Goal: Task Accomplishment & Management: Complete application form

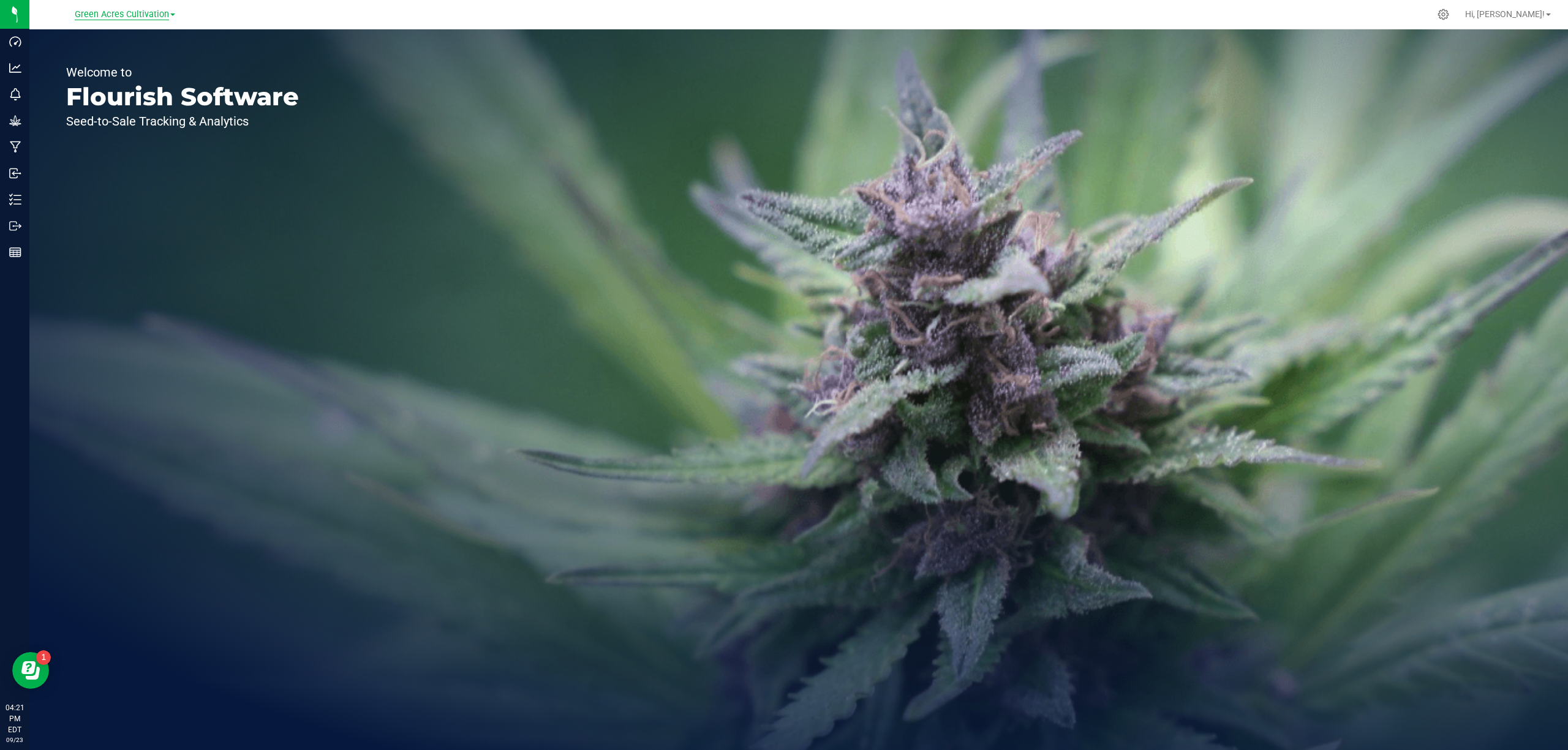
click at [135, 15] on span "Green Acres Cultivation" at bounding box center [122, 15] width 94 height 11
click at [122, 65] on link "Green Acres Manufacturing" at bounding box center [125, 59] width 179 height 17
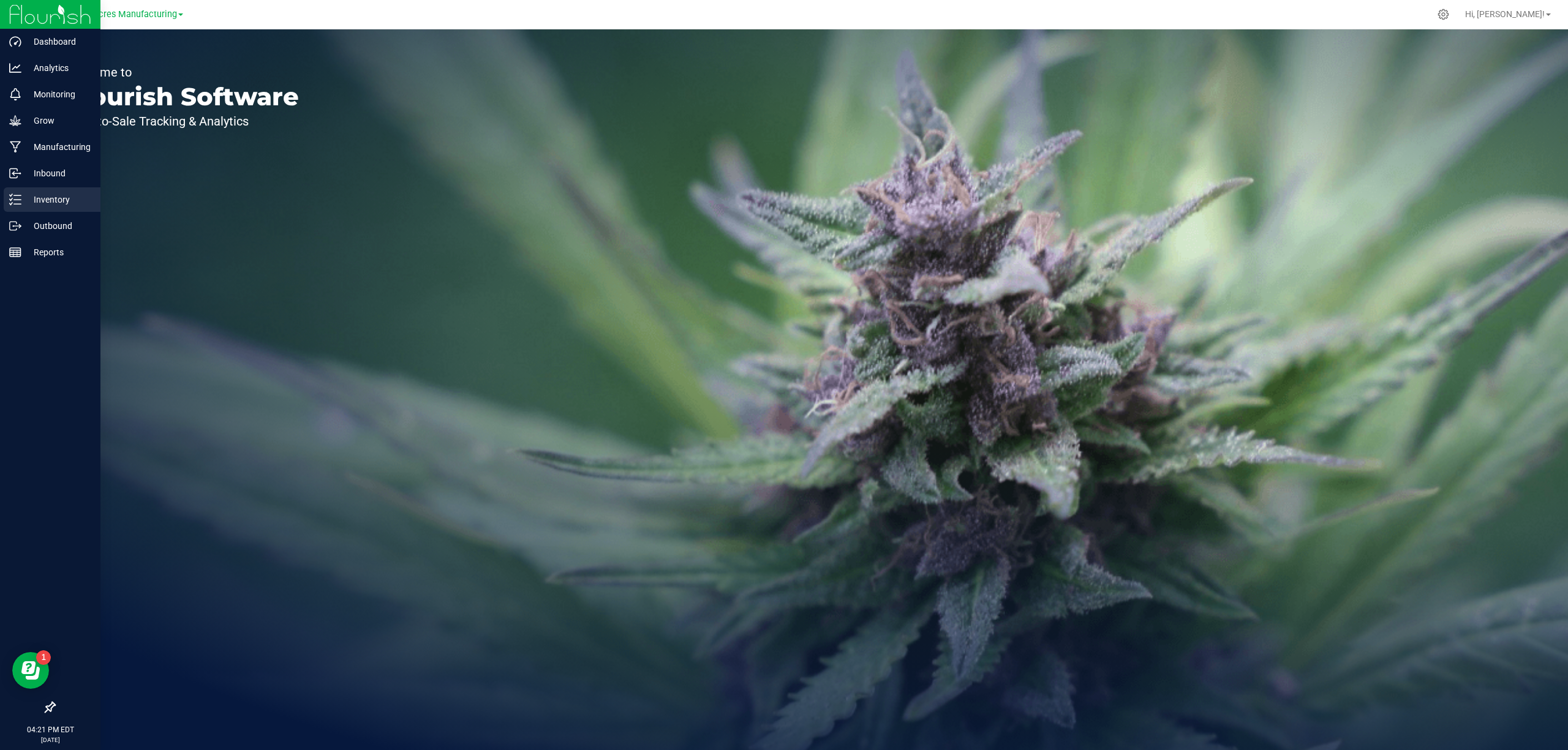
click at [47, 195] on p "Inventory" at bounding box center [58, 200] width 73 height 15
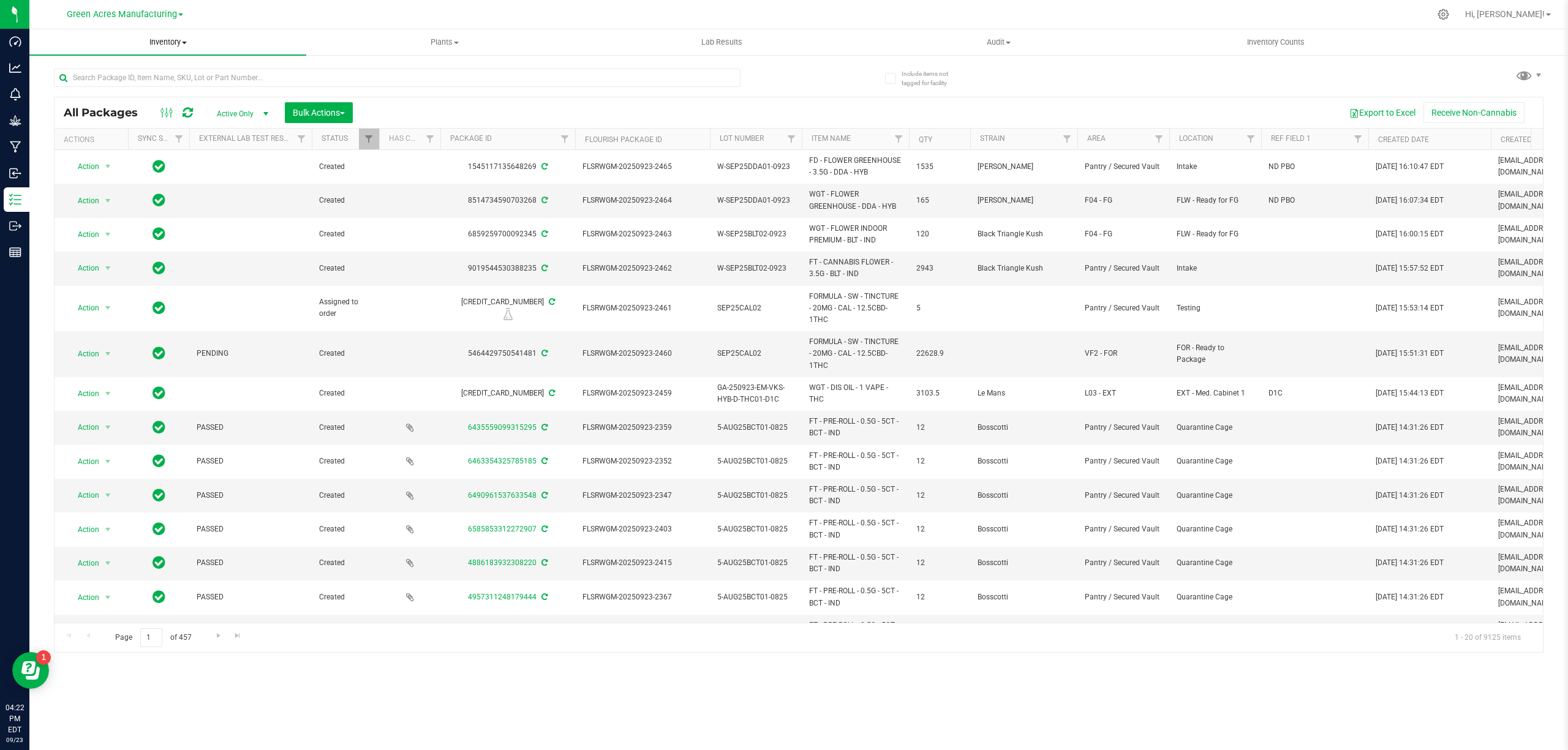
click at [179, 39] on span "Inventory" at bounding box center [167, 43] width 277 height 11
click at [149, 146] on li "From bill of materials" at bounding box center [167, 148] width 277 height 15
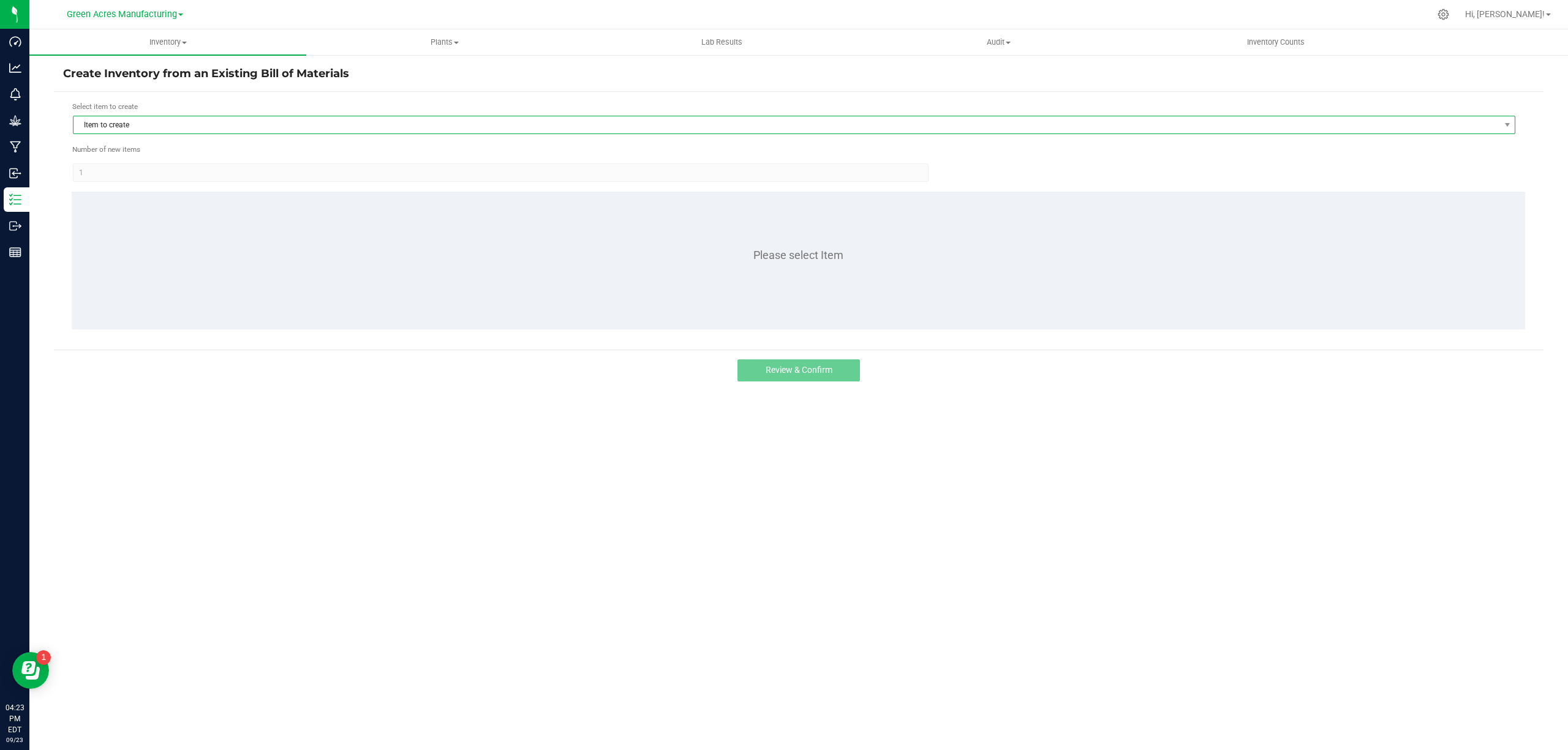
click at [305, 126] on span "Item to create" at bounding box center [786, 125] width 1426 height 17
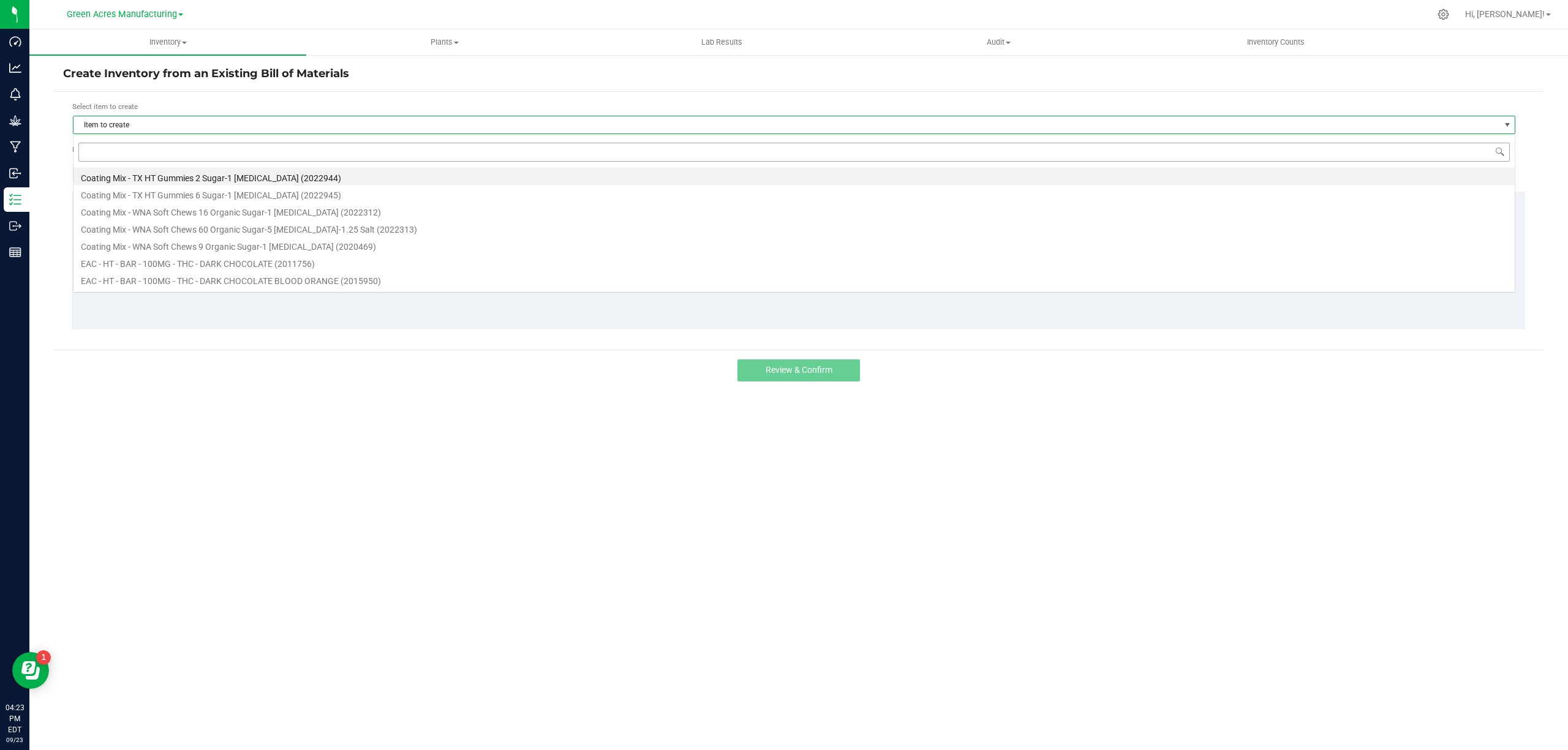
scroll to position [18, 1443]
click at [240, 148] on input at bounding box center [794, 152] width 1431 height 19
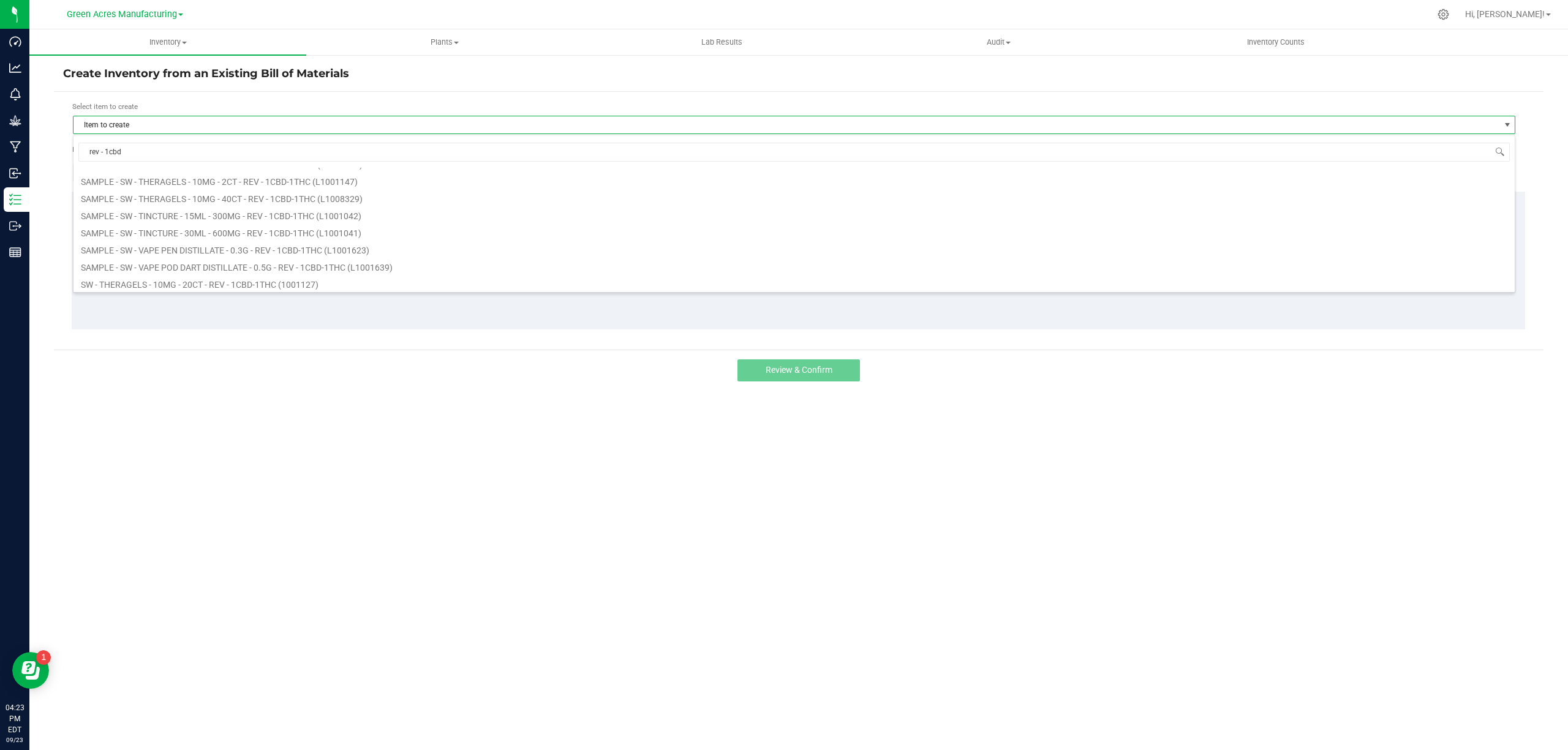
scroll to position [0, 0]
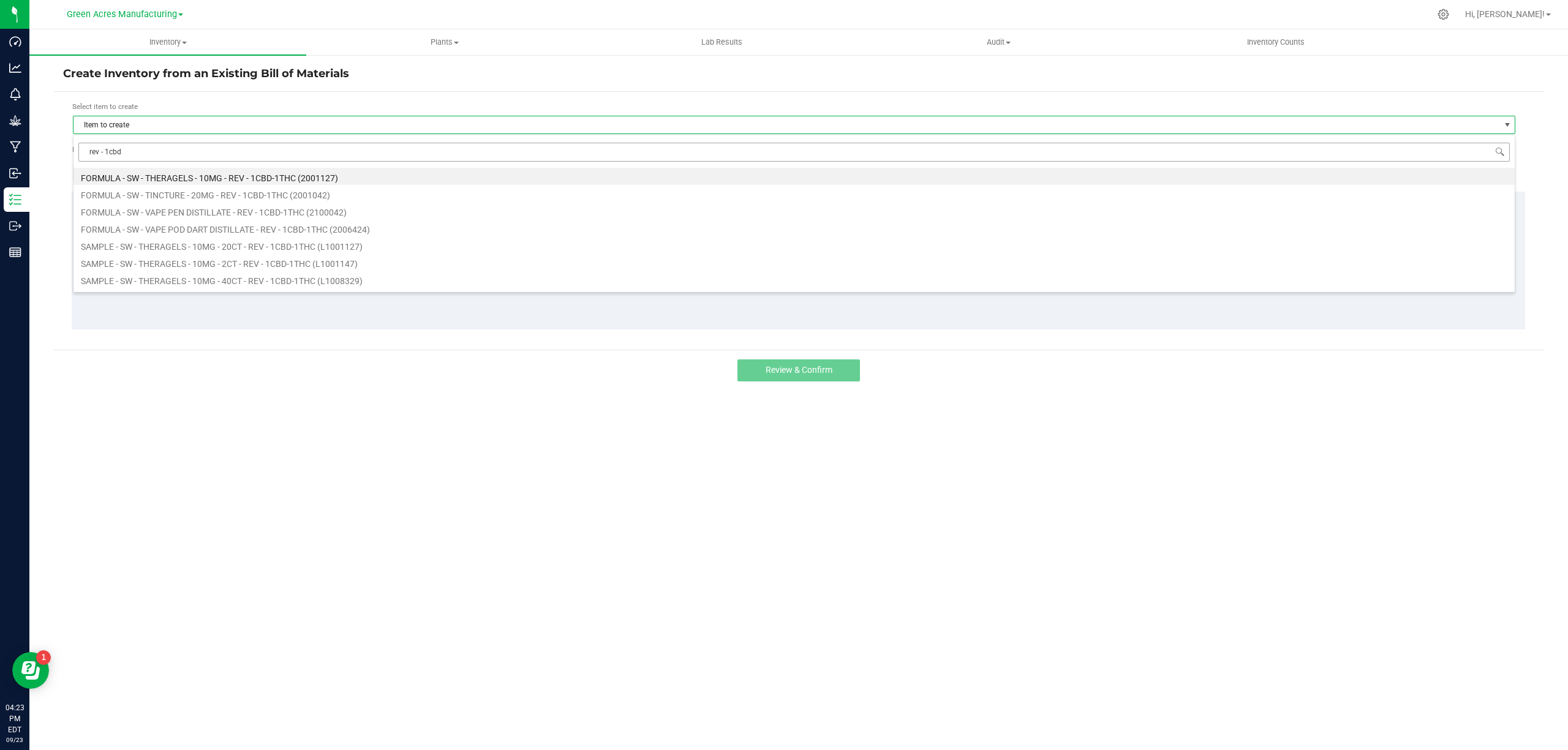
click at [137, 152] on input "rev - 1cbd" at bounding box center [794, 152] width 1431 height 19
click at [88, 151] on input "rev - 1cbd" at bounding box center [794, 152] width 1431 height 19
click at [87, 150] on input "rev - 1cbd" at bounding box center [794, 152] width 1431 height 19
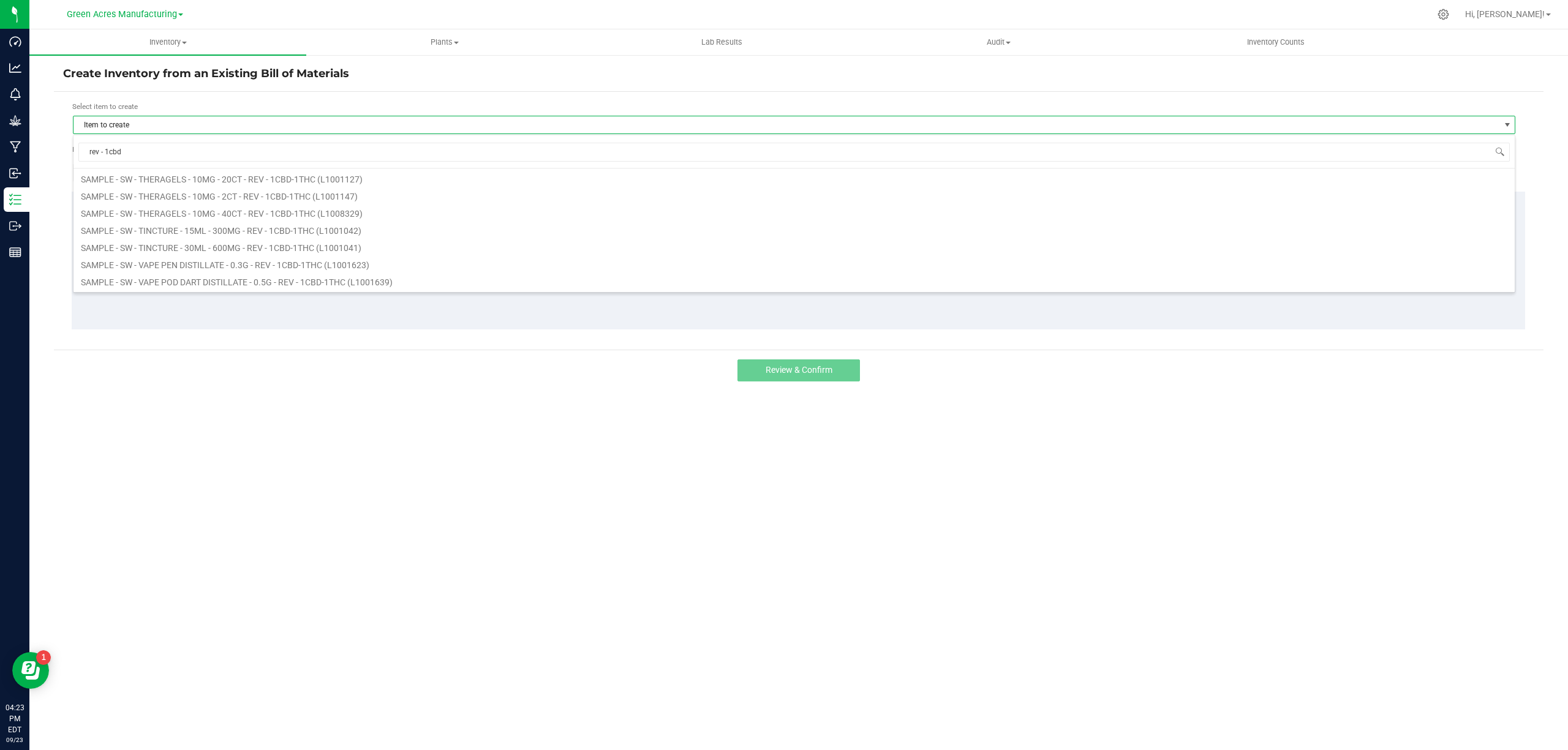
scroll to position [203, 0]
click at [83, 149] on input "rev - 1cbd" at bounding box center [794, 152] width 1431 height 19
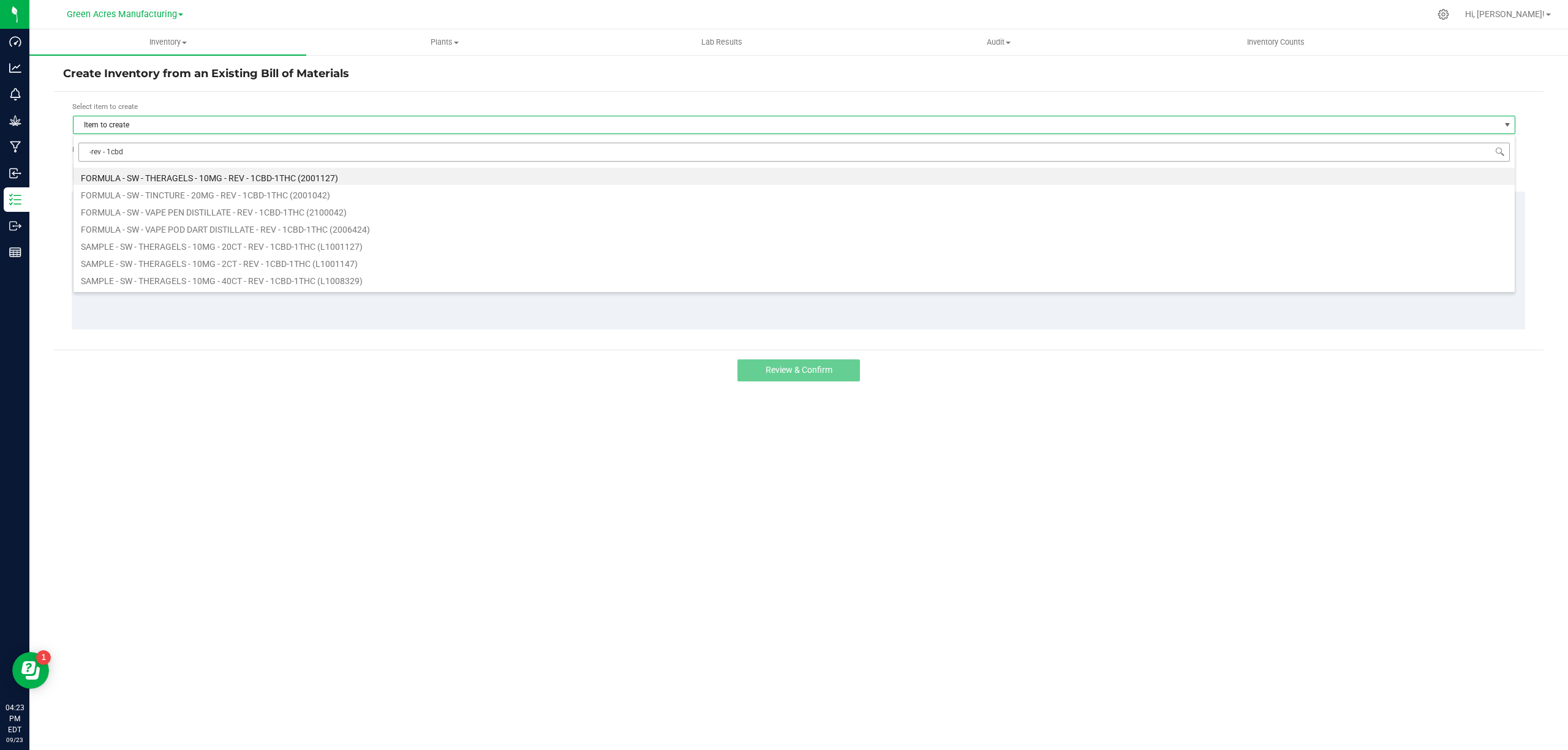
type input "- rev - 1cbd"
click at [86, 150] on input "- rev - 1cbd" at bounding box center [794, 152] width 1431 height 19
click at [85, 147] on input "- rev - 1cbd" at bounding box center [794, 152] width 1431 height 19
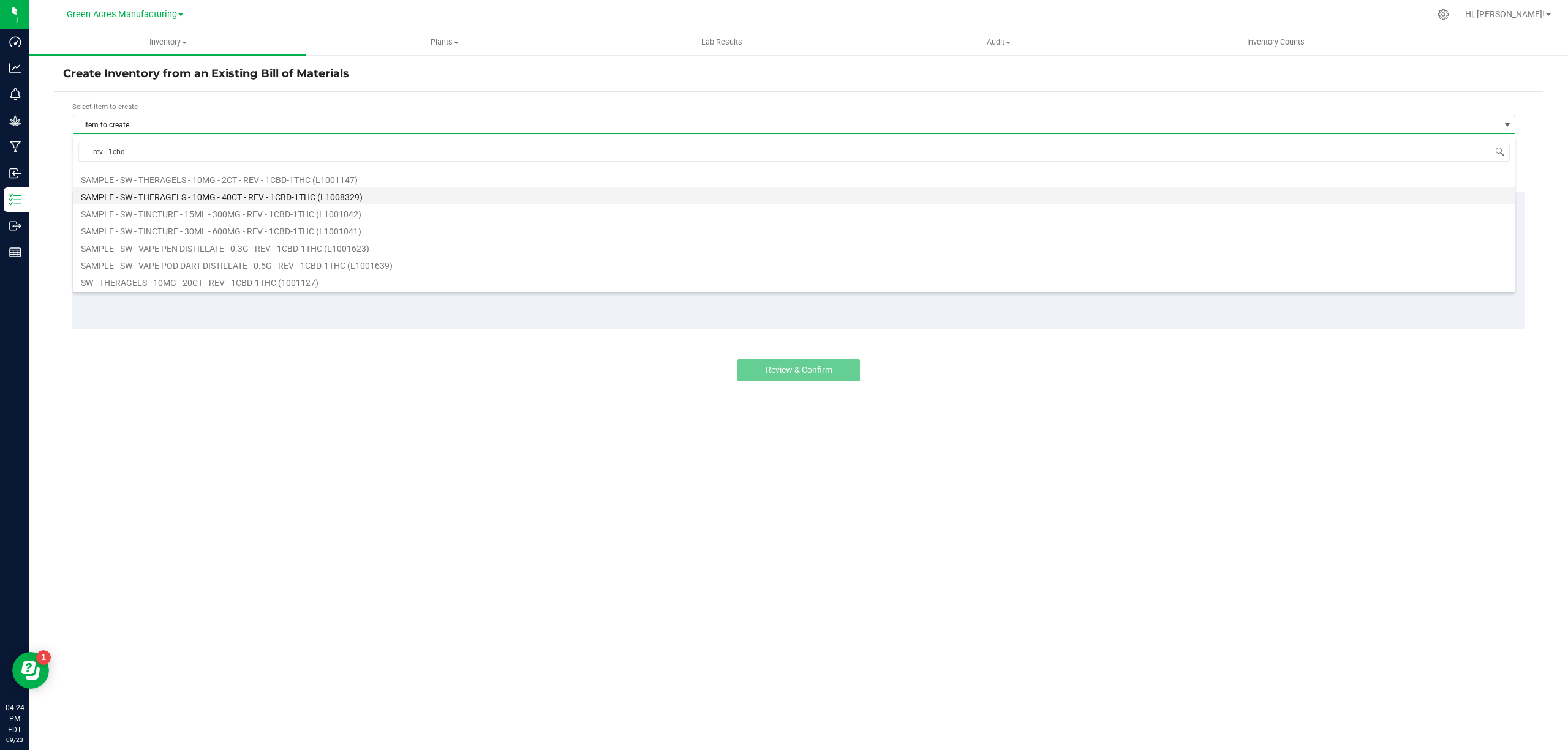
scroll to position [203, 0]
click at [140, 279] on li "WIP - SW - THERAGELS - 10MG - REV - 1CBD-1THC (2000785)" at bounding box center [794, 282] width 1442 height 17
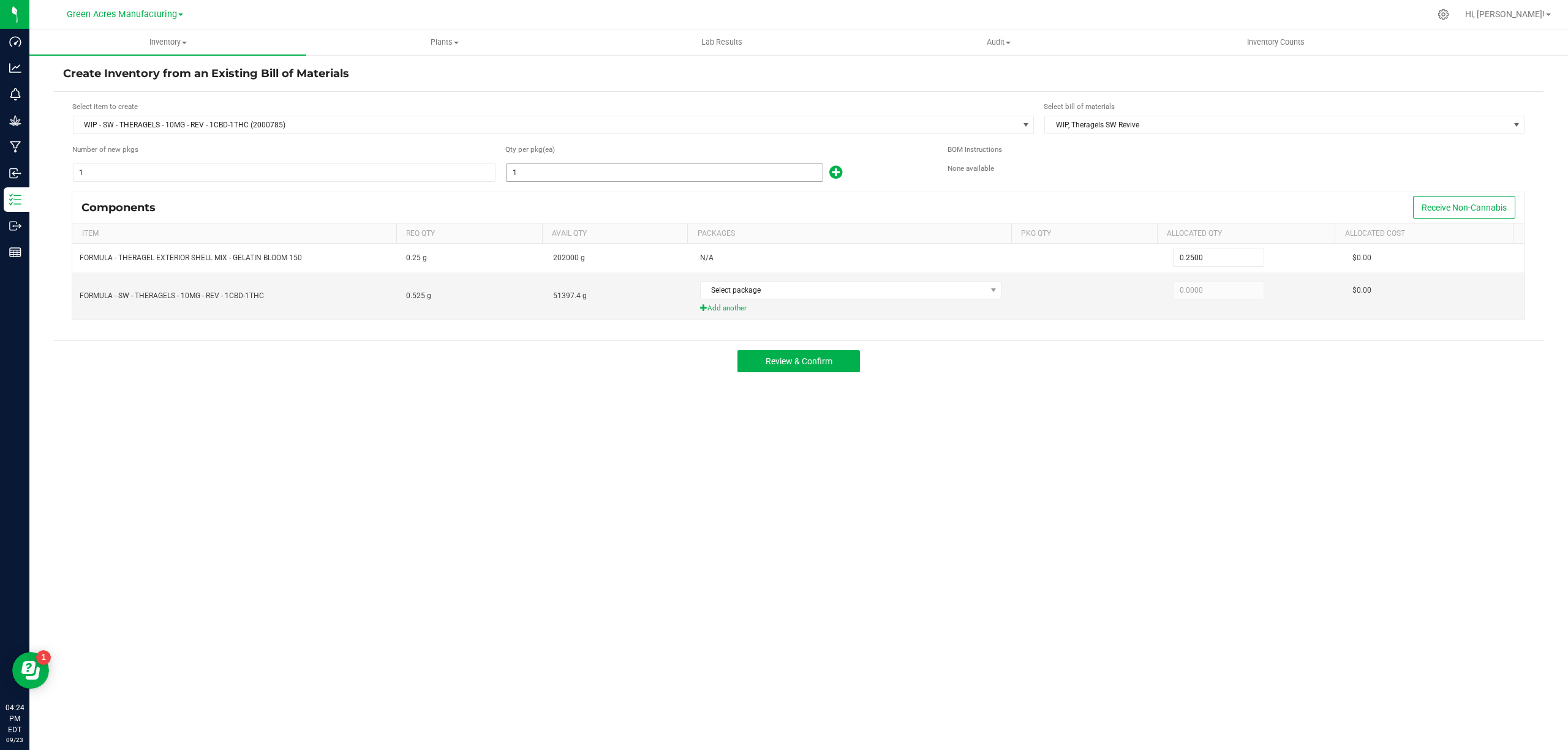
click at [582, 170] on input "1" at bounding box center [664, 173] width 316 height 17
type input "9"
type input "2.2500"
type input "95"
type input "23.7500"
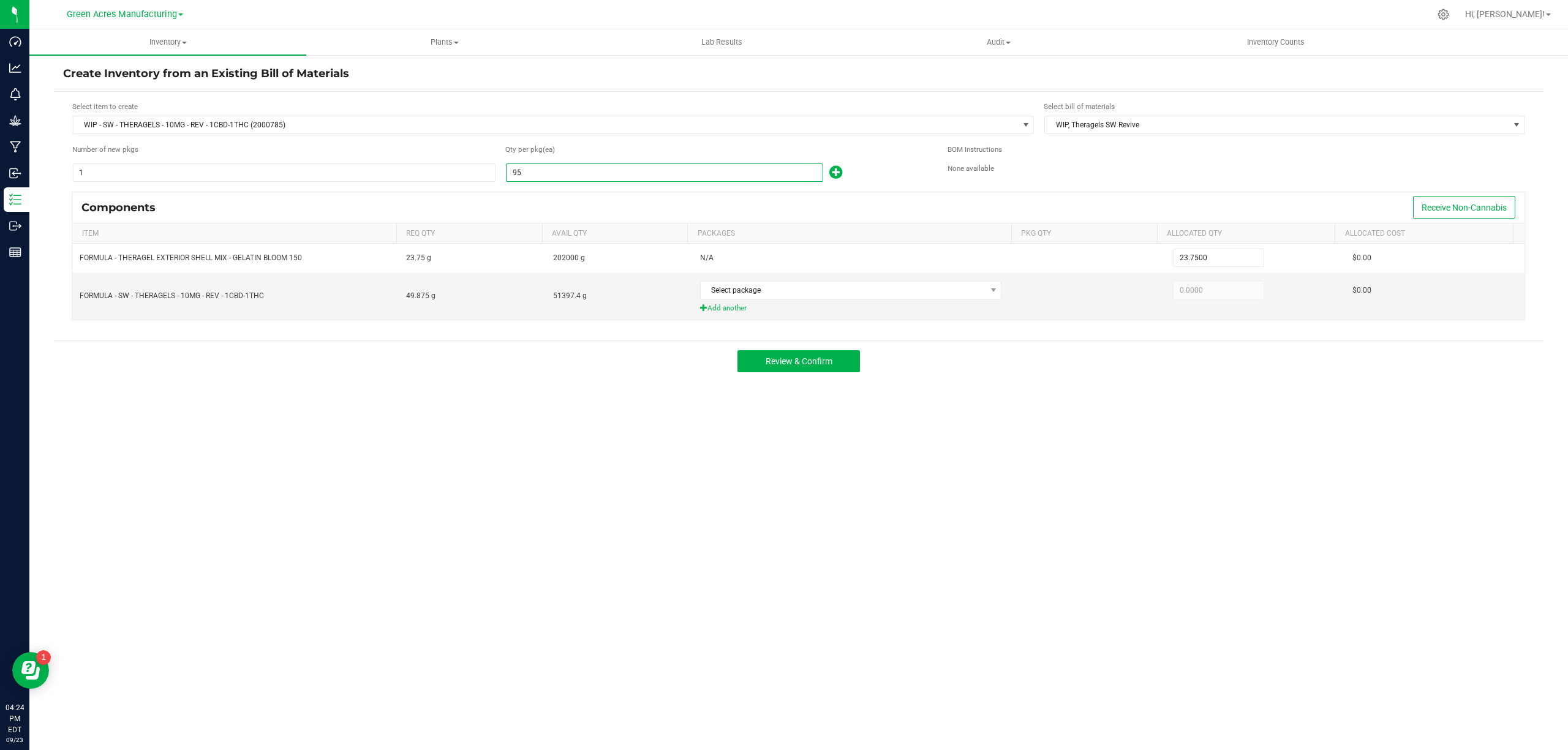
type input "950"
type input "237.5000"
type input "9500"
type input "2,375.0000"
type input "95000"
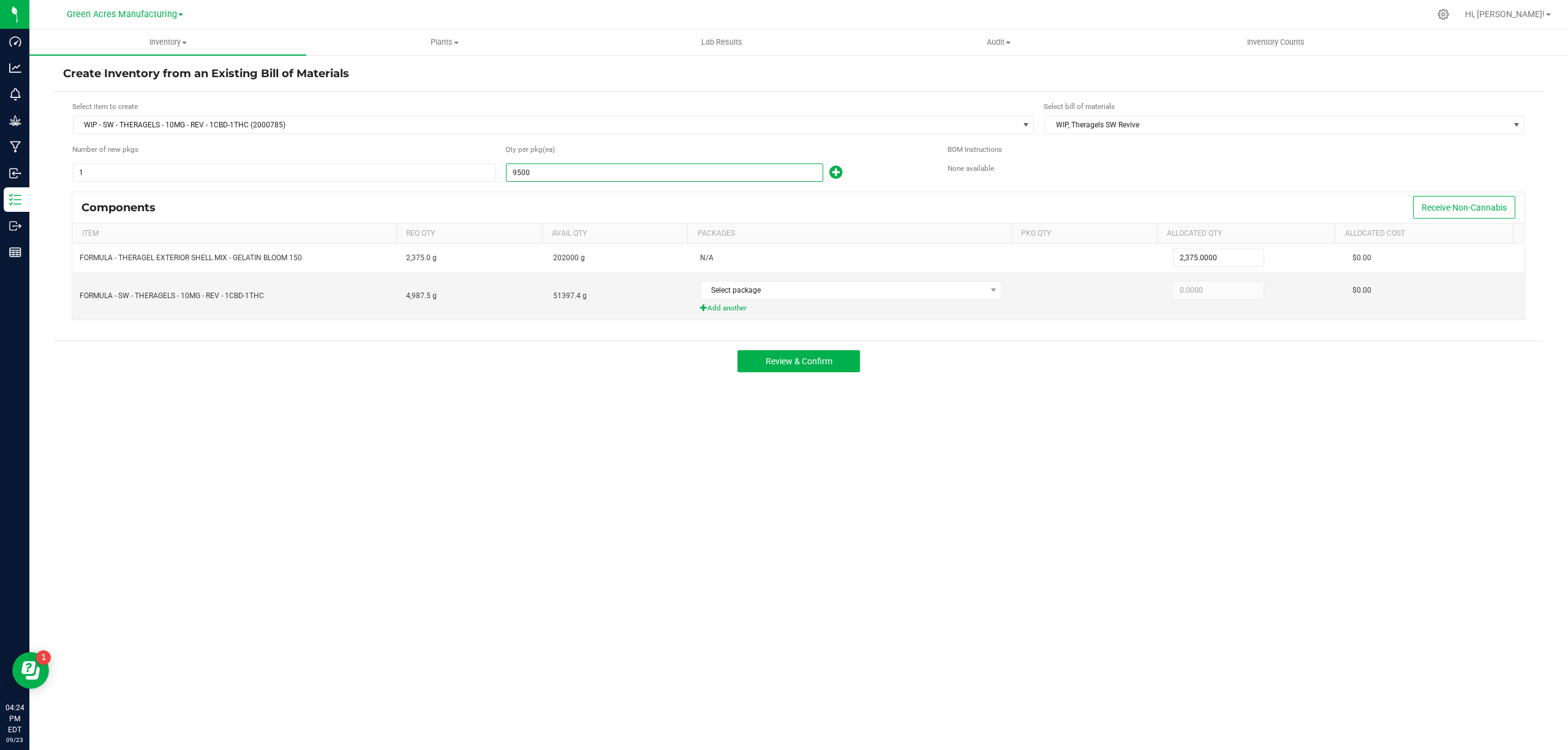
type input "23,750.0000"
type input "95,000"
click at [790, 297] on span "Select package" at bounding box center [843, 291] width 285 height 17
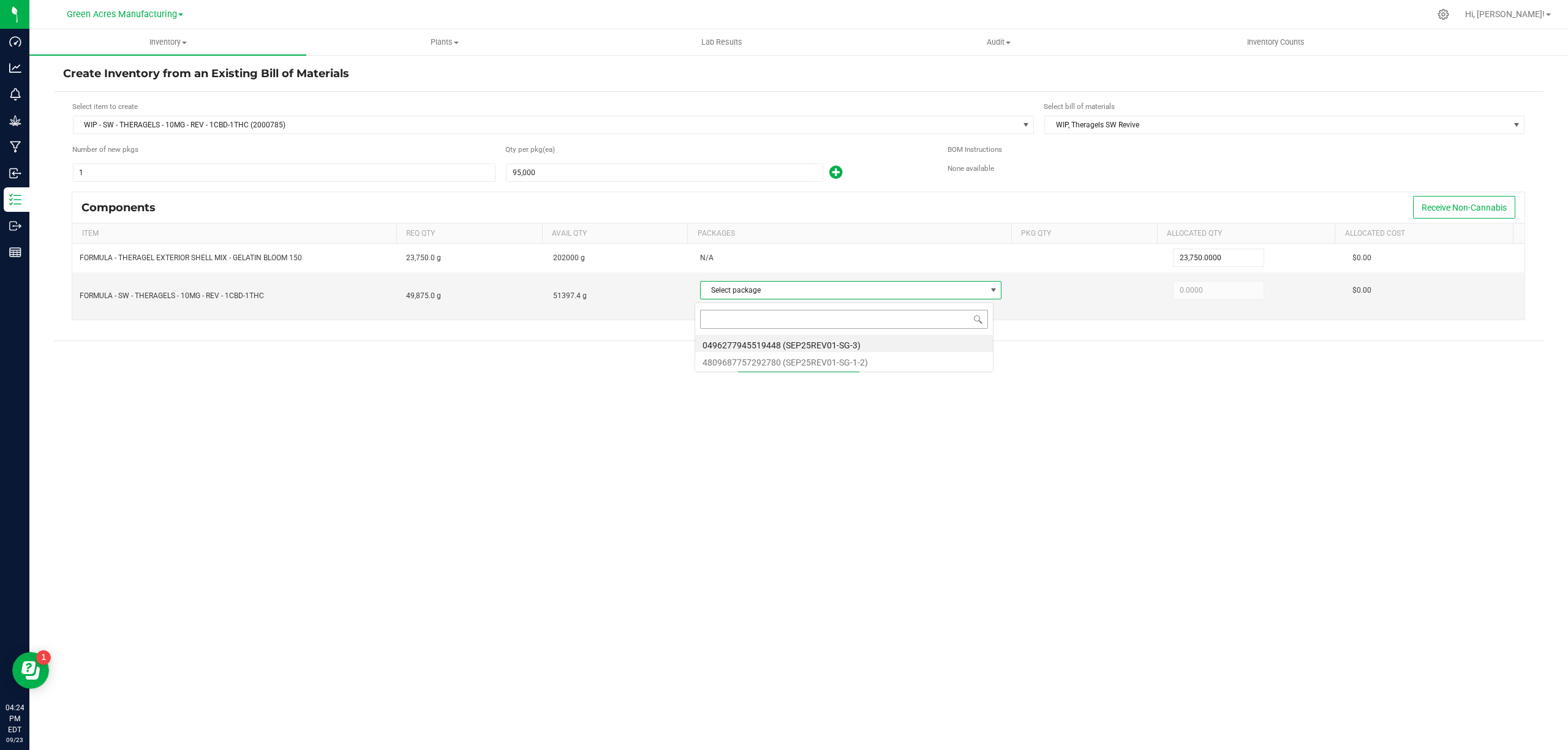
scroll to position [18, 299]
click at [792, 346] on li "0496277945519448 (SEP25REV01-SG-3)" at bounding box center [844, 343] width 298 height 17
type input "17,131.6000"
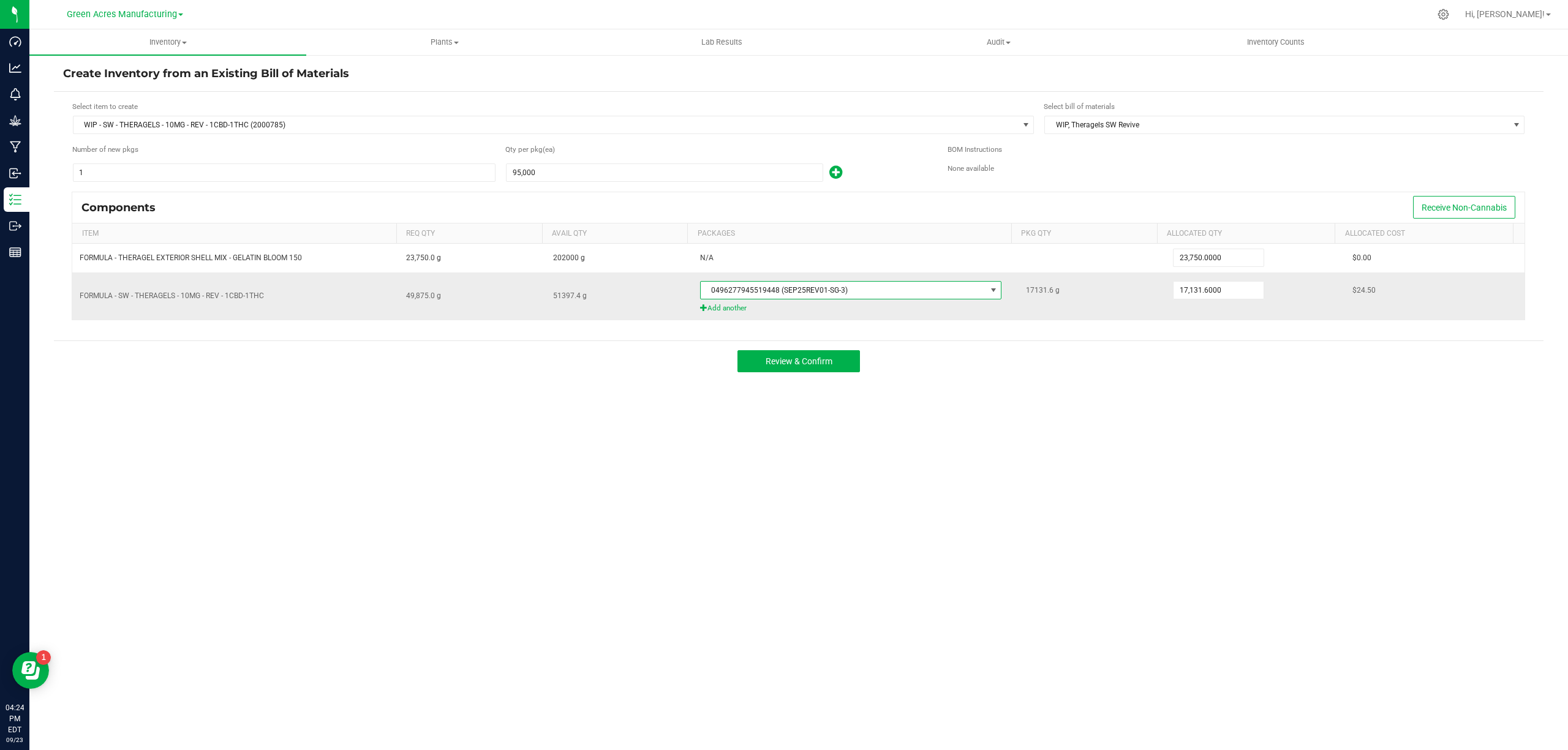
click at [734, 309] on span "Add another" at bounding box center [855, 308] width 312 height 12
click at [743, 317] on span "Select package" at bounding box center [843, 316] width 285 height 17
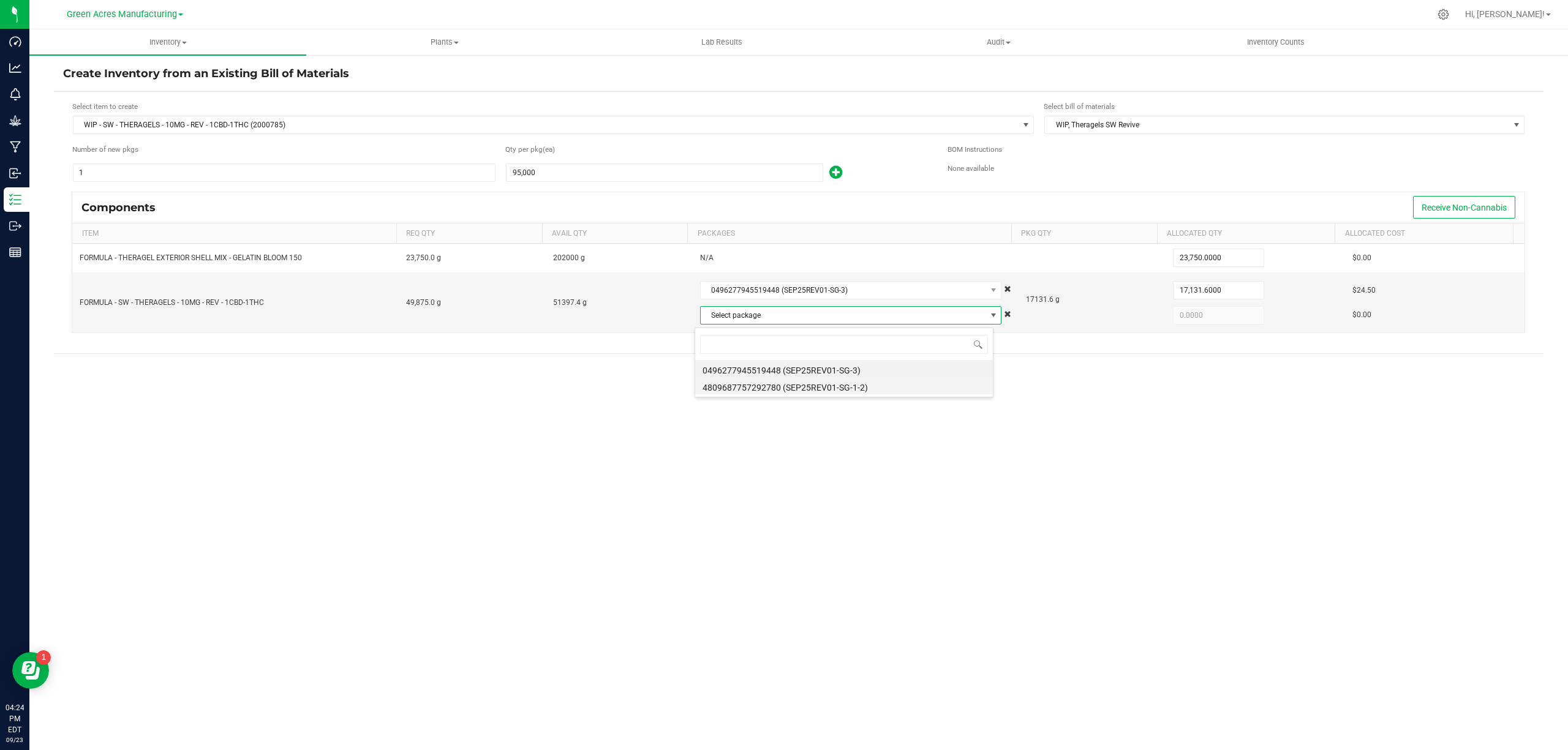
click at [748, 383] on li "4809687757292780 (SEP25REV01-SG-1-2)" at bounding box center [844, 386] width 298 height 17
type input "32,743.4000"
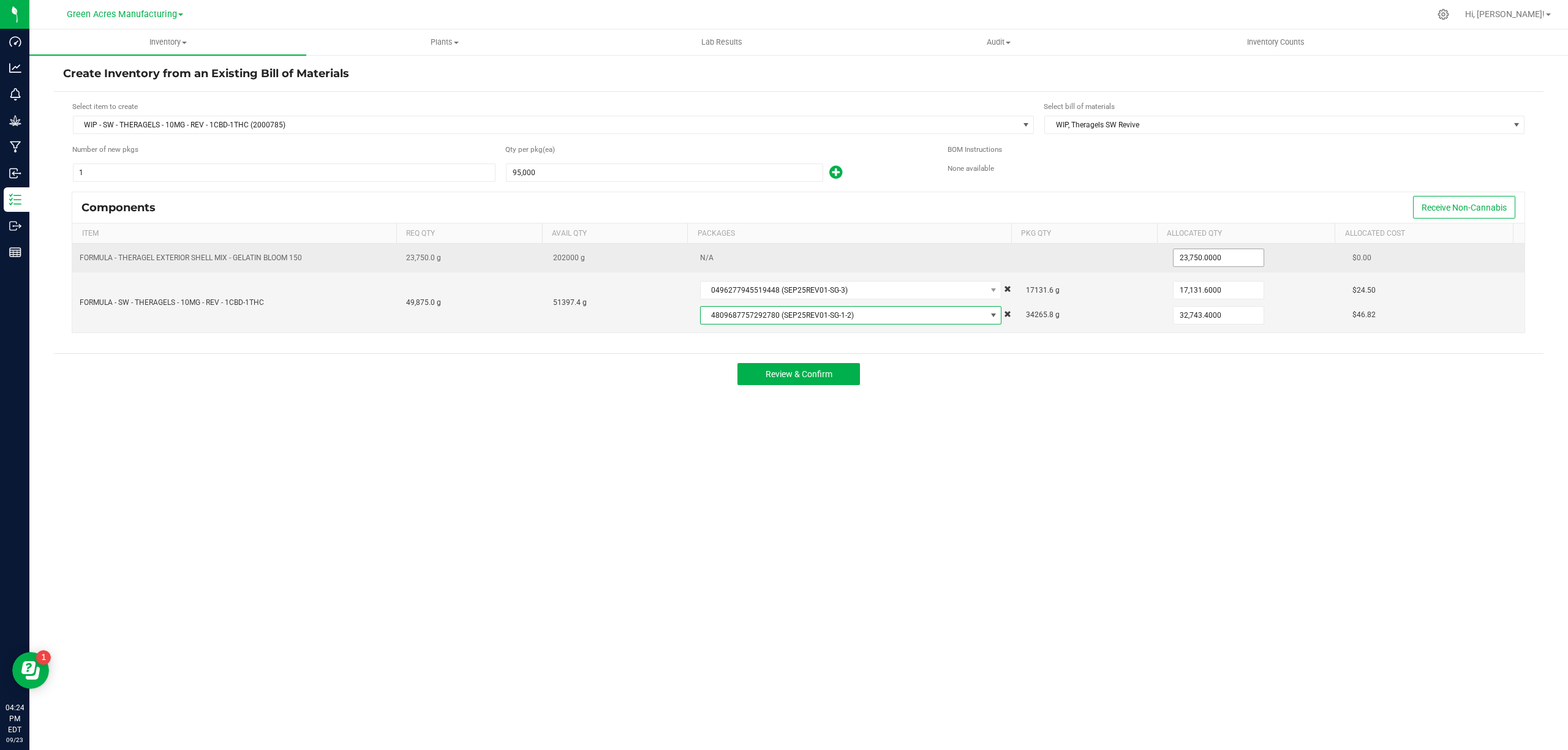
type input "23750"
type input "58,000.0000"
click at [942, 258] on td "N/A" at bounding box center [855, 258] width 326 height 28
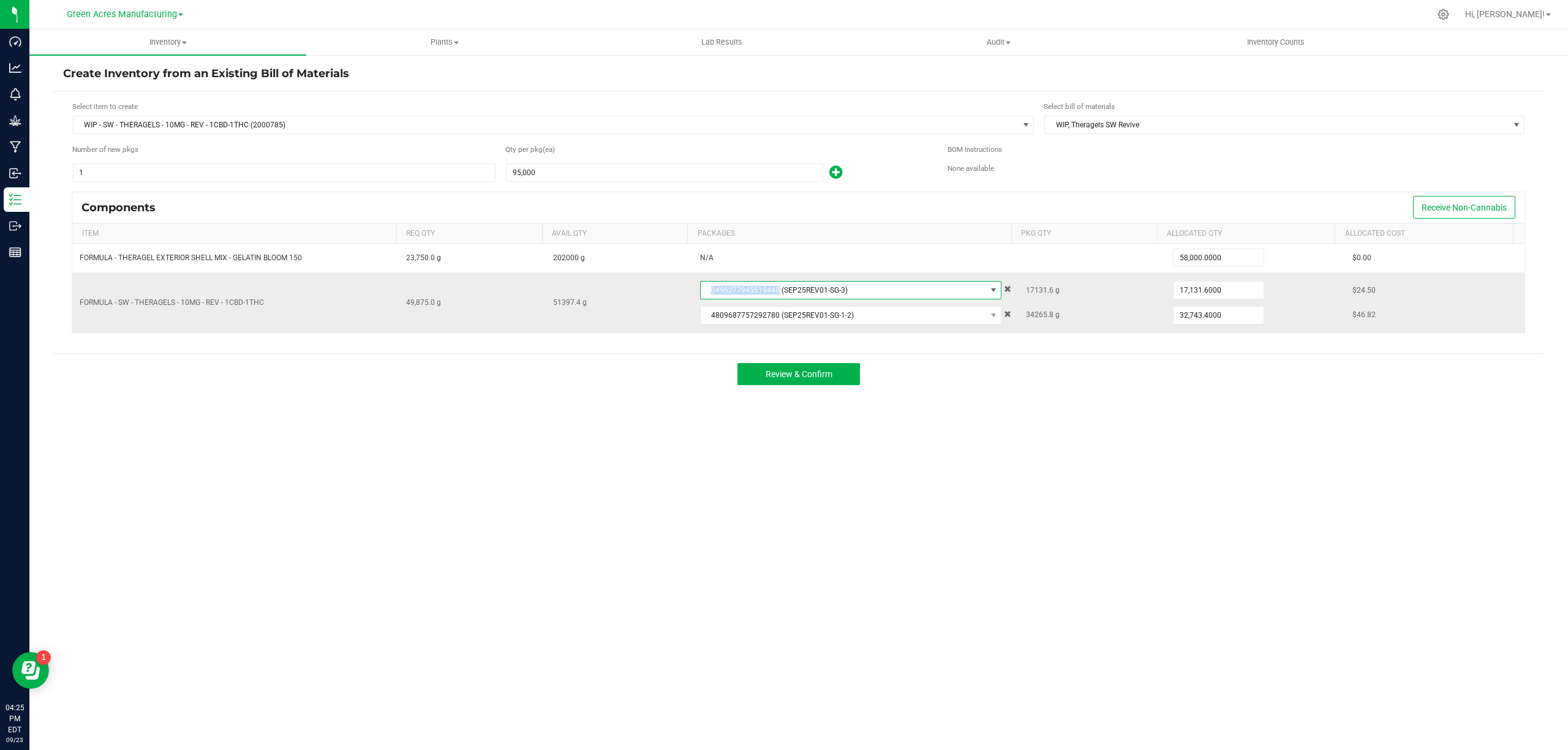
drag, startPoint x: 772, startPoint y: 291, endPoint x: 697, endPoint y: 297, distance: 75.2
click at [701, 297] on span "0496277945519448 (SEP25REV01-SG-3)" at bounding box center [843, 291] width 285 height 17
click at [728, 289] on span "0496277945519448 (SEP25REV01-SG-3)" at bounding box center [843, 291] width 285 height 17
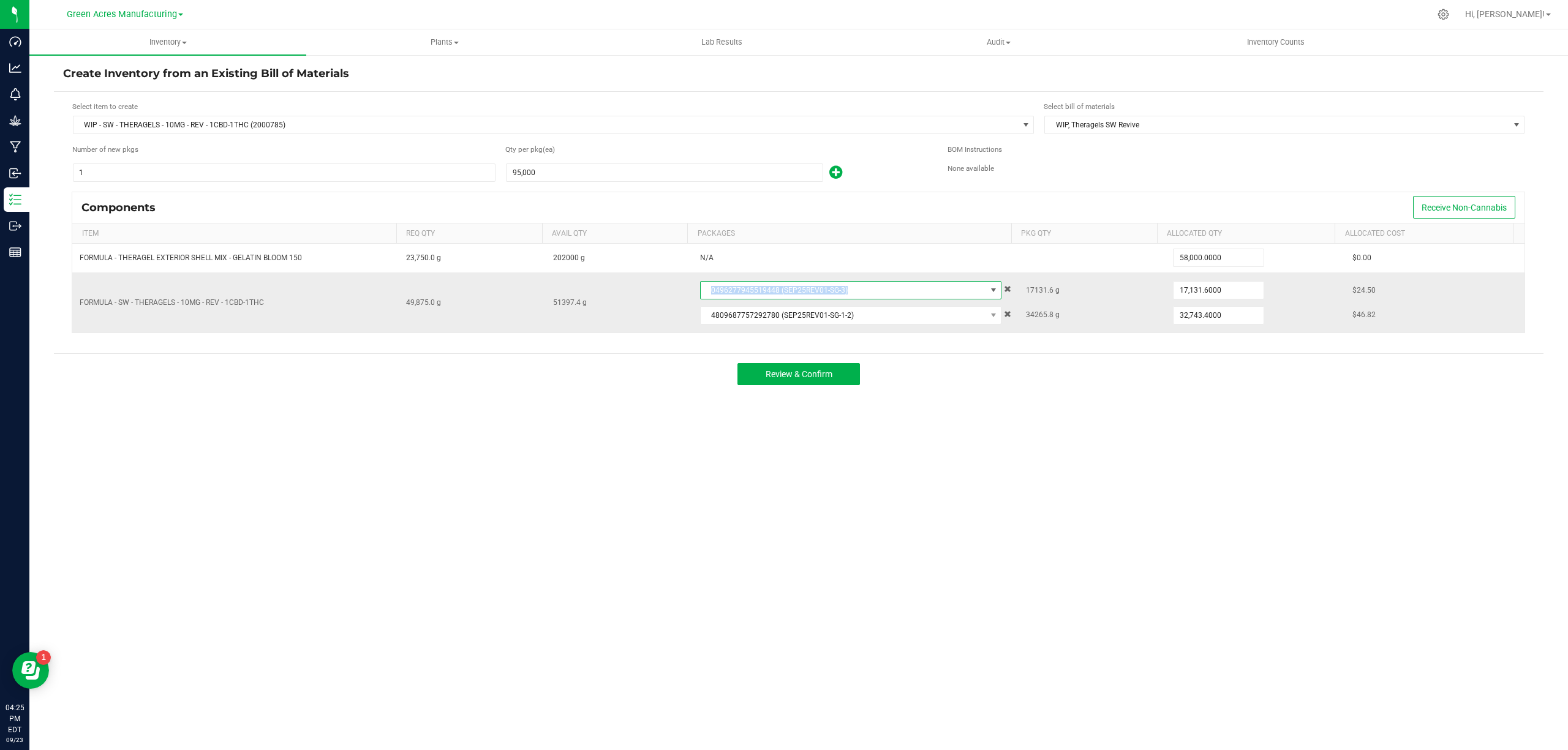
copy span "0496277945519448 (SEP25REV01-SG-3)"
click at [840, 502] on div "Inventory All packages All inventory Waste log Create inventory Plants All plan…" at bounding box center [799, 389] width 1539 height 721
click at [809, 378] on span "Review & Confirm" at bounding box center [799, 374] width 67 height 9
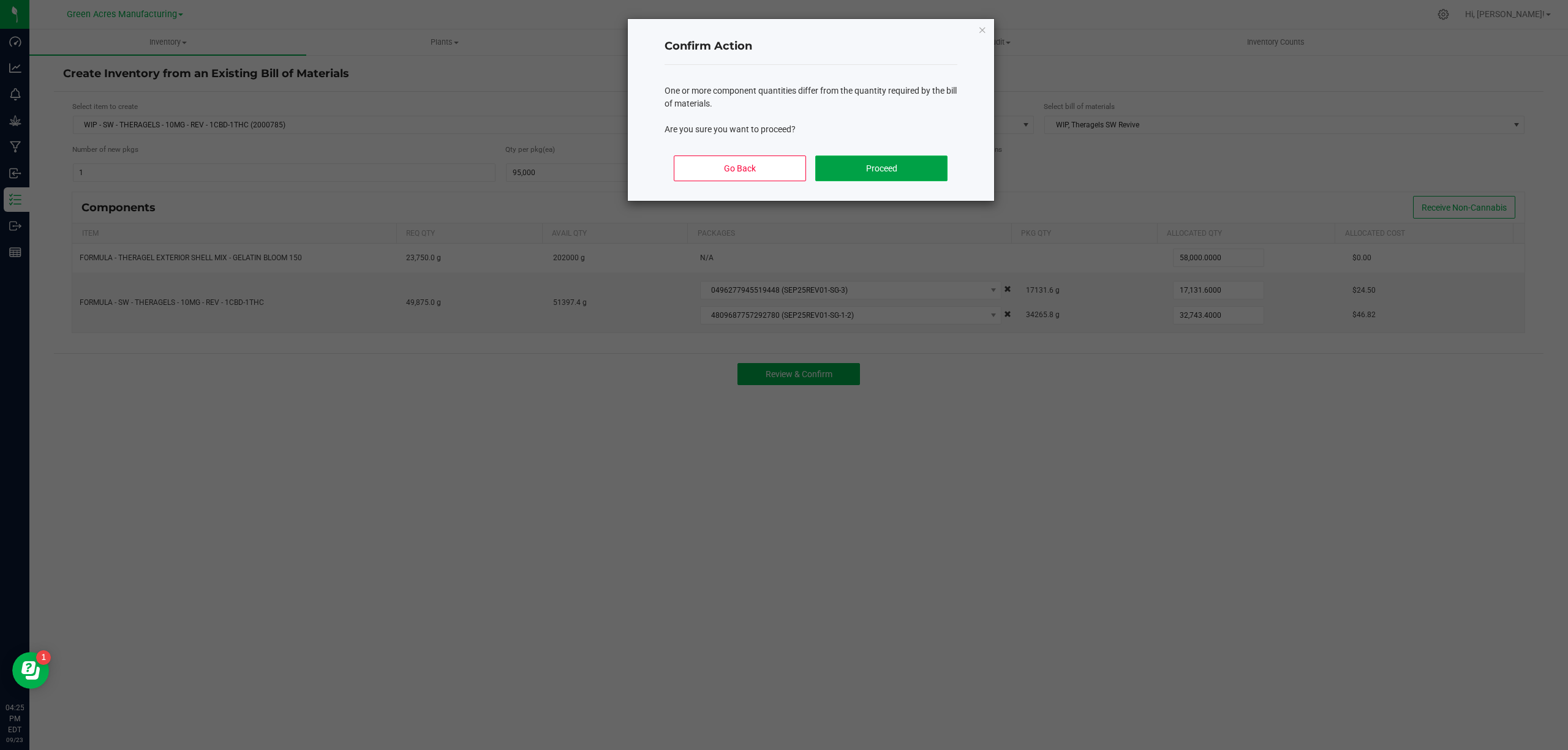
click at [874, 156] on button "Proceed" at bounding box center [881, 168] width 132 height 26
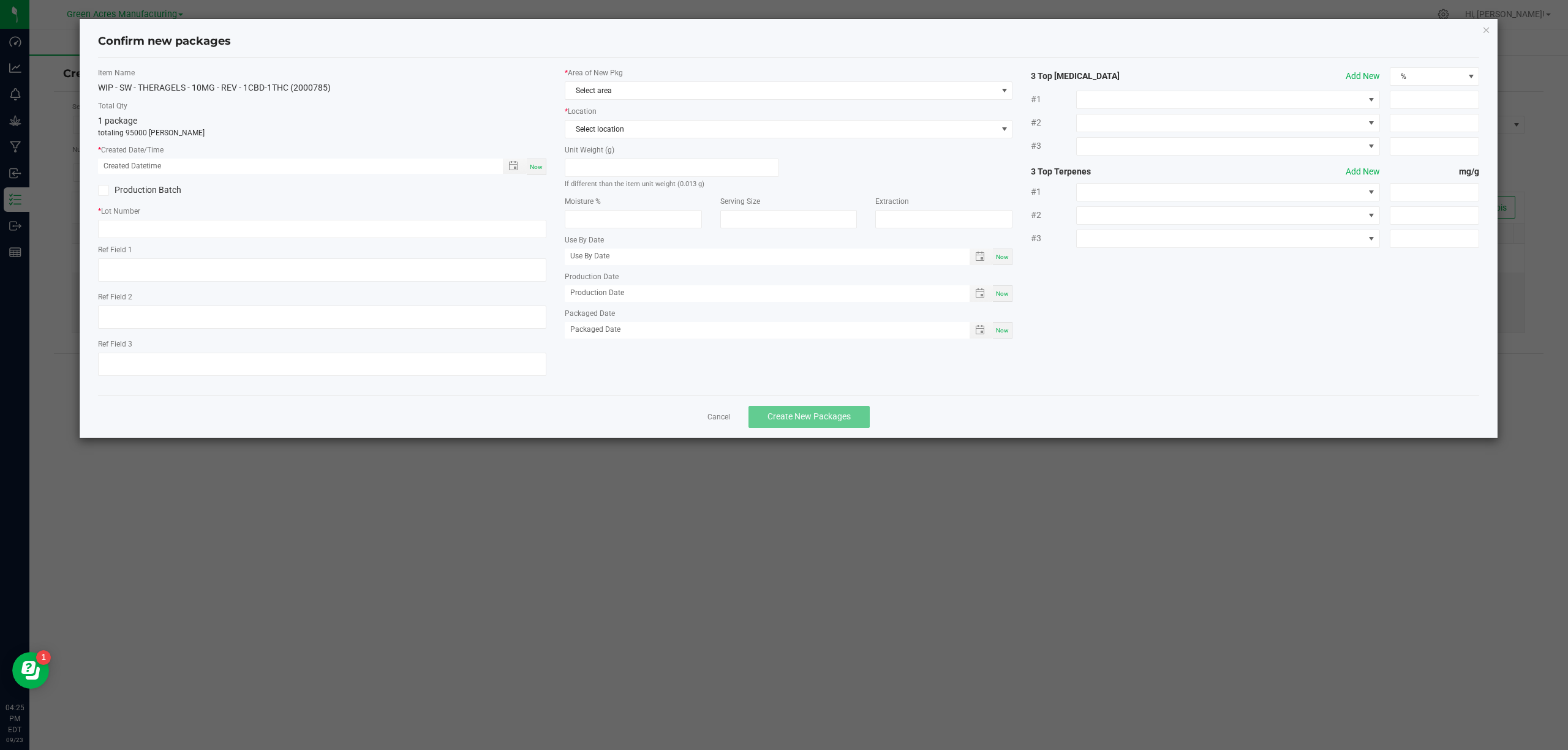
drag, startPoint x: 536, startPoint y: 165, endPoint x: 542, endPoint y: 127, distance: 38.5
click at [542, 125] on div "1 package totaling 95000 [PERSON_NAME]" at bounding box center [322, 126] width 449 height 24
click at [539, 162] on div "Now" at bounding box center [536, 167] width 20 height 17
type input "[DATE] 04:25 PM"
click at [172, 229] on input "text" at bounding box center [322, 228] width 449 height 18
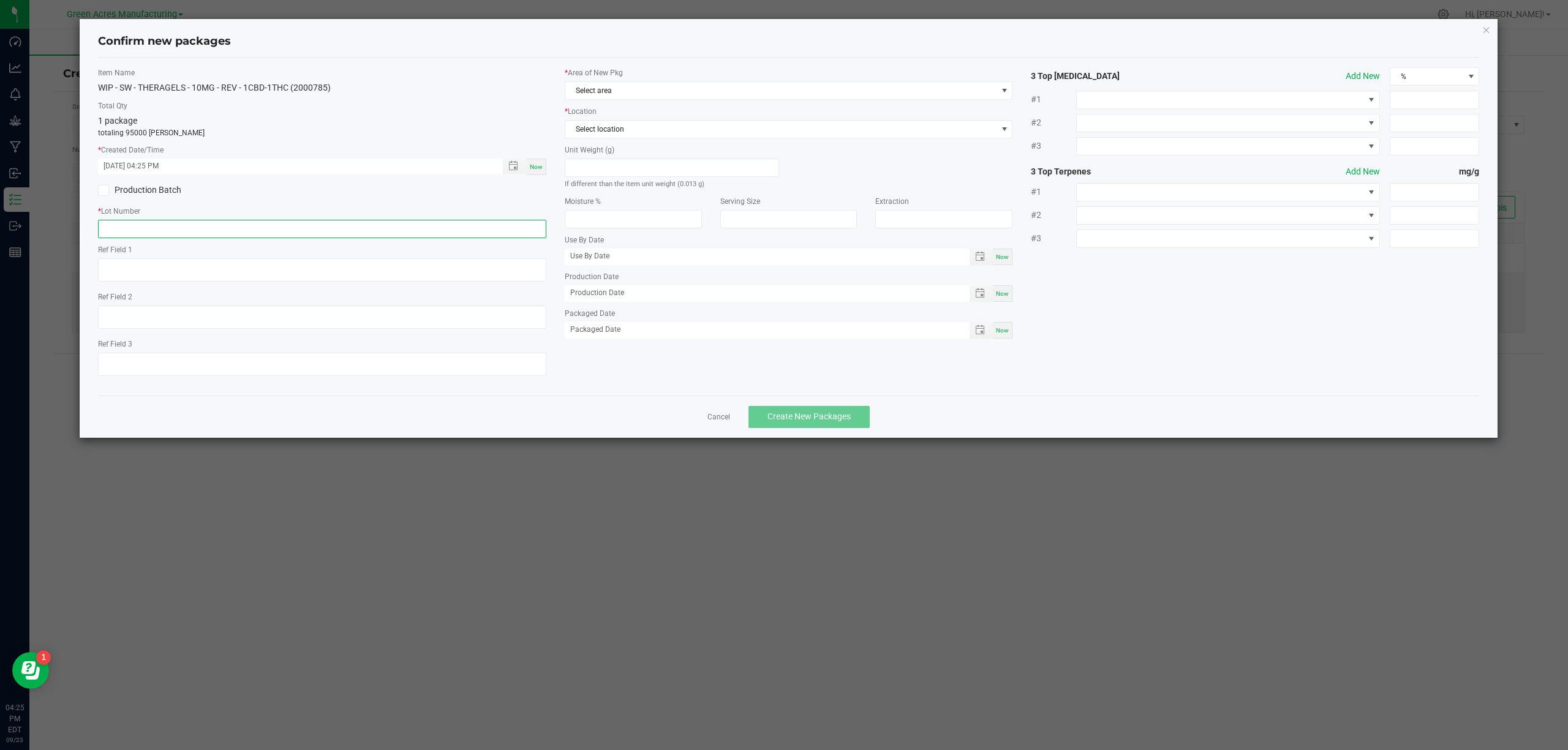
paste input "TG250923REV1"
type input "TG250923REV1"
click at [657, 94] on span "Select area" at bounding box center [781, 91] width 432 height 17
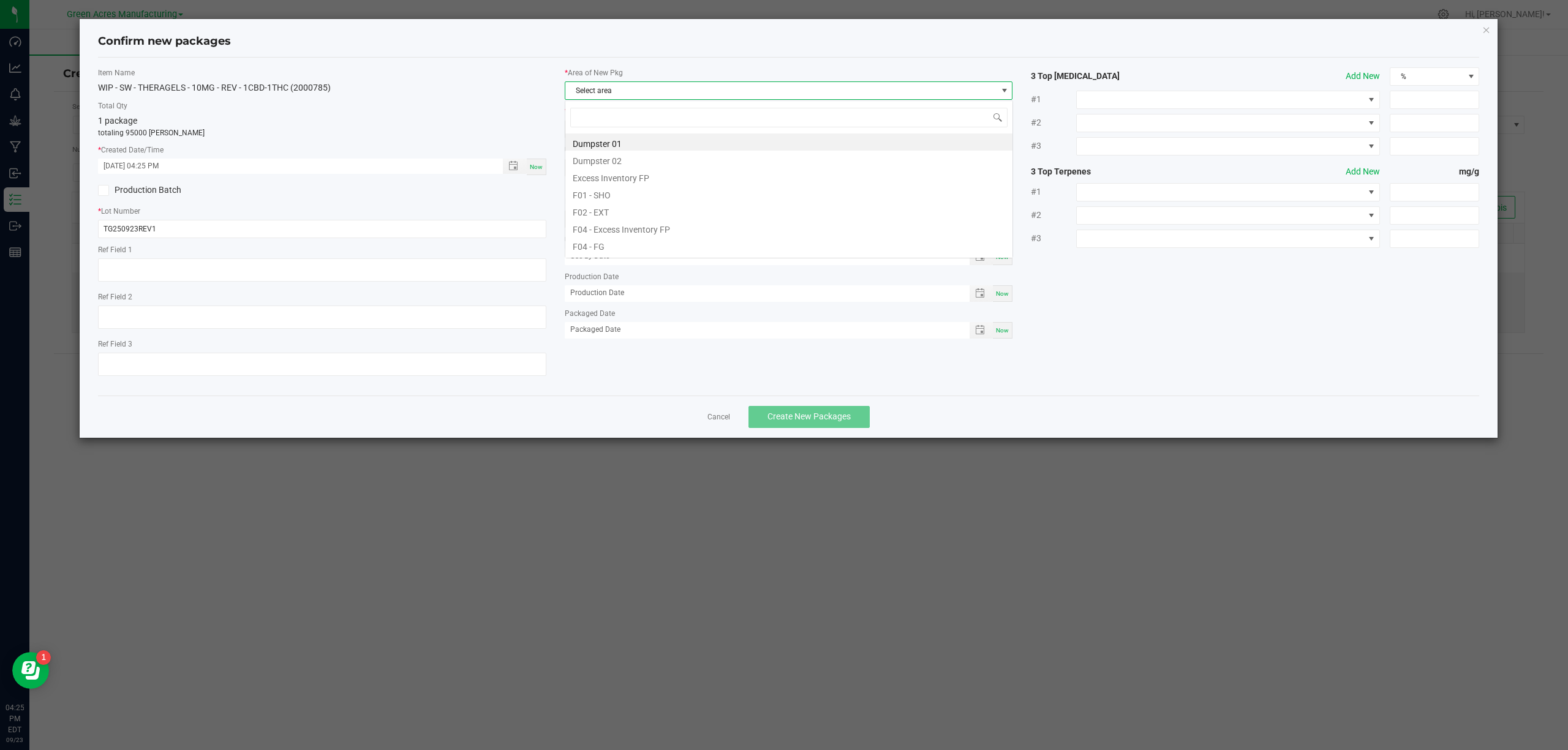
scroll to position [18, 447]
click at [1165, 29] on div "Confirm new packages" at bounding box center [789, 42] width 1382 height 32
click at [672, 93] on span "Select area" at bounding box center [781, 91] width 432 height 17
click at [615, 167] on li "VF1 - GEL" at bounding box center [789, 167] width 447 height 17
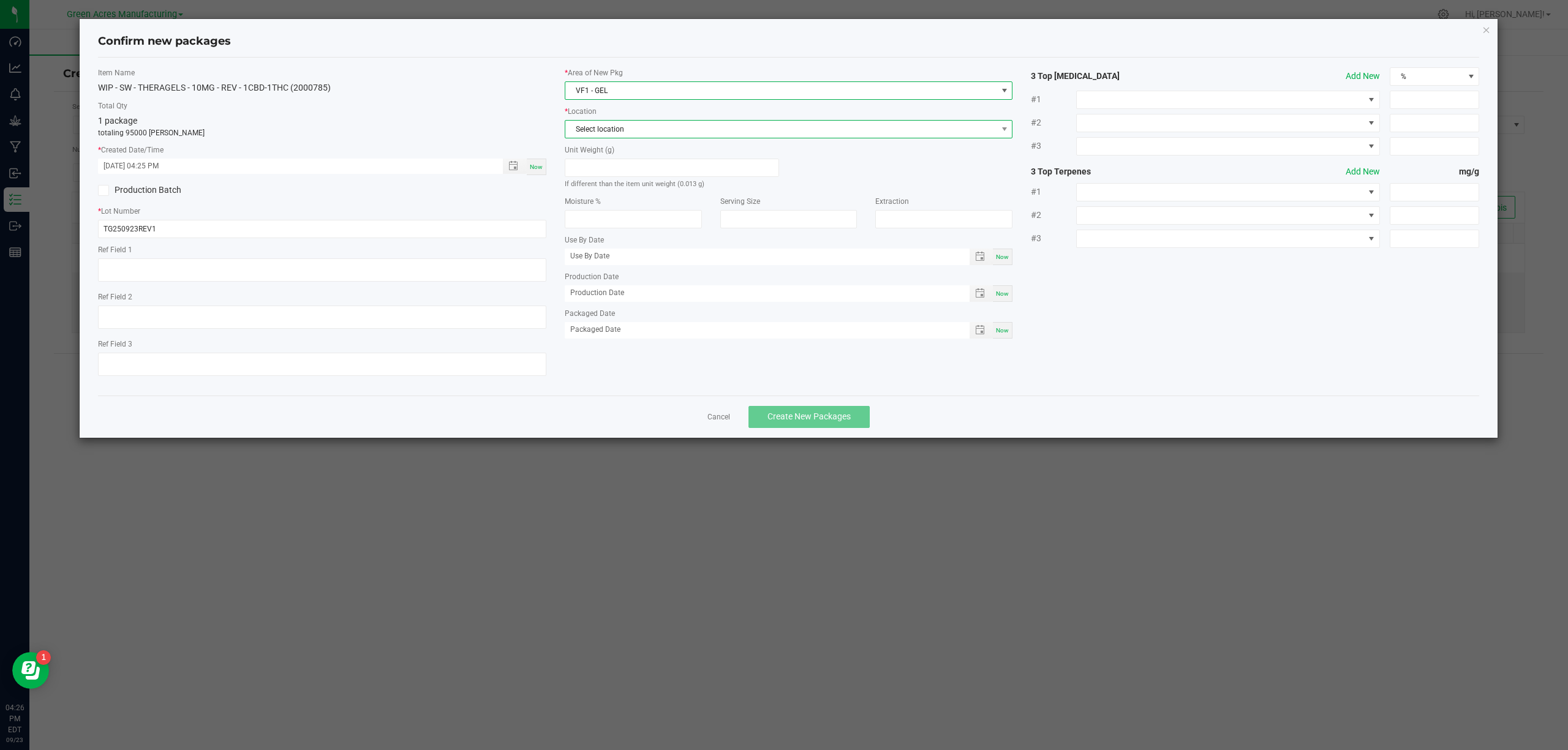
click at [637, 129] on span "Select location" at bounding box center [781, 129] width 432 height 17
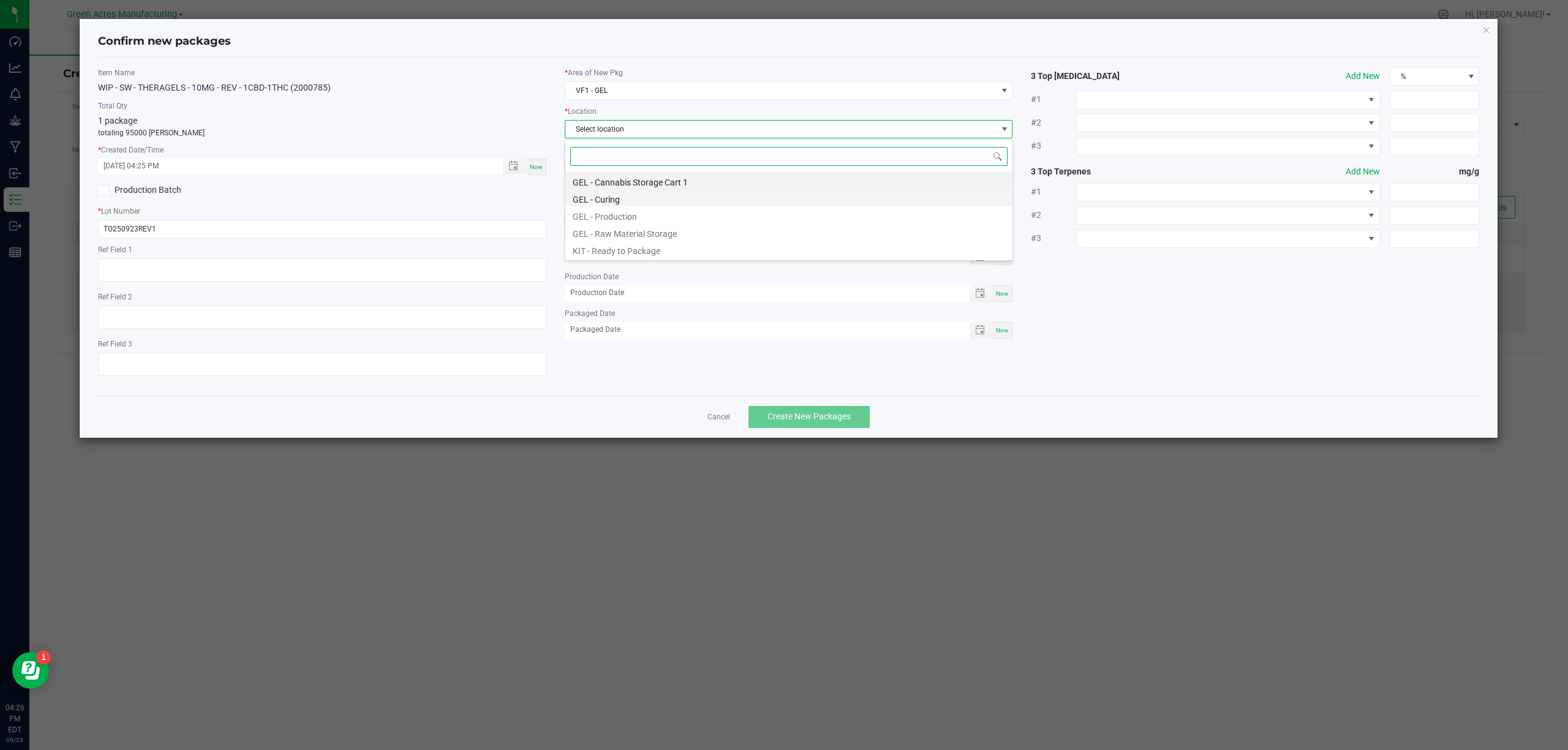
click at [614, 197] on li "GEL - Curing" at bounding box center [789, 198] width 447 height 17
click at [821, 419] on span "Create New Packages" at bounding box center [809, 416] width 83 height 9
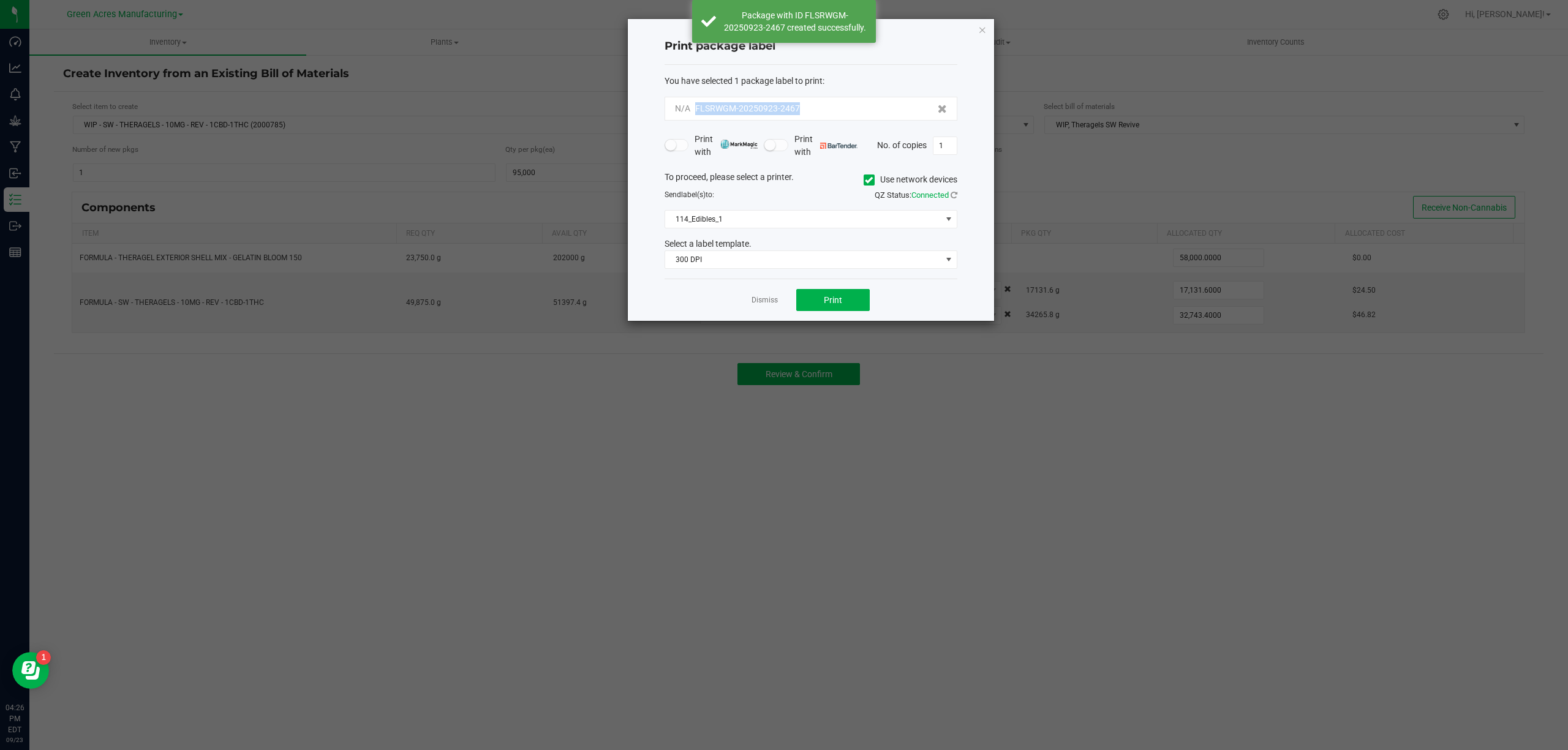
drag, startPoint x: 809, startPoint y: 107, endPoint x: 694, endPoint y: 113, distance: 115.2
click at [694, 113] on div "N/A FLSRWGM-20250923-2467" at bounding box center [811, 109] width 272 height 13
copy span "FLSRWGM-20250923-2467"
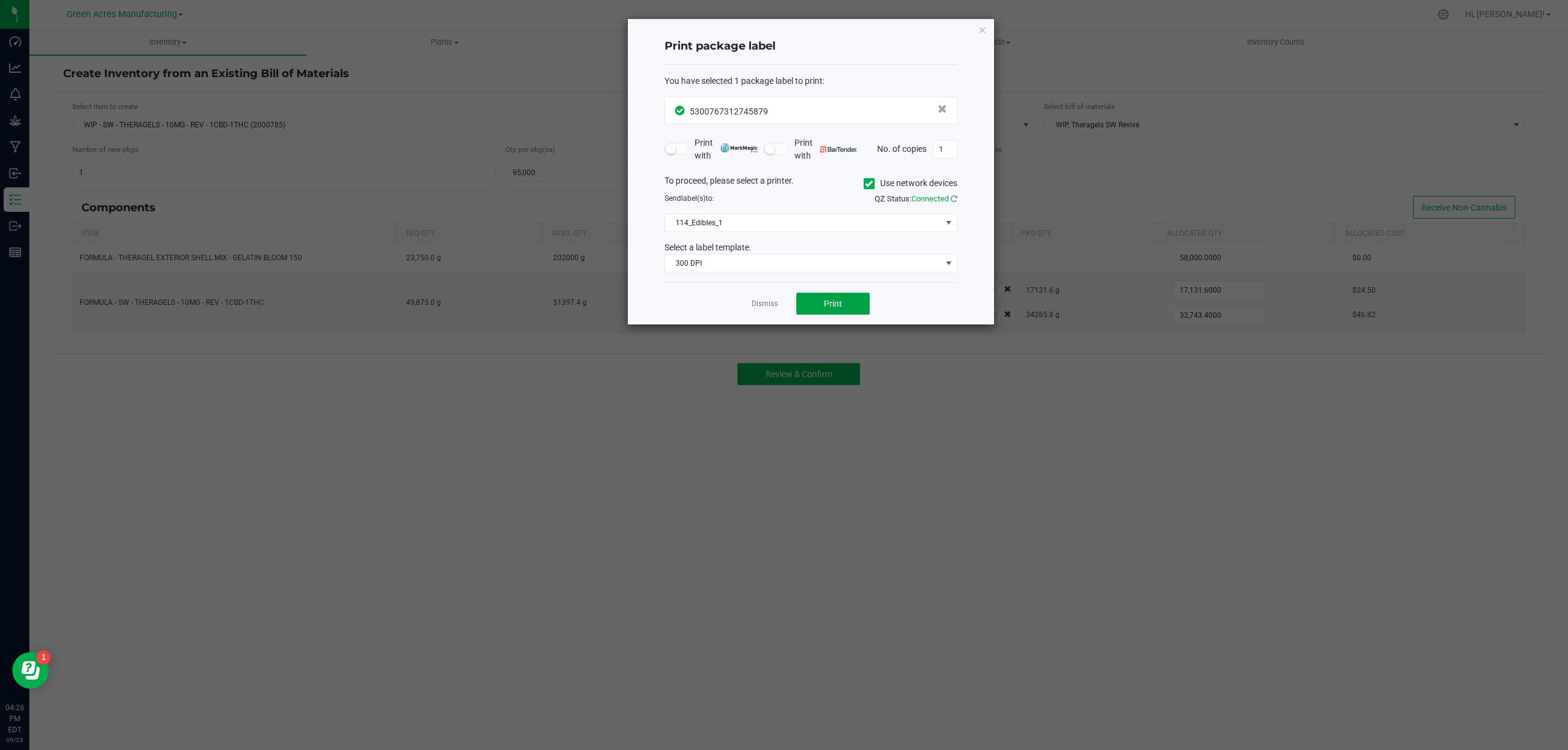
click at [858, 307] on button "Print" at bounding box center [833, 304] width 73 height 22
click at [831, 302] on span "Print" at bounding box center [833, 303] width 18 height 9
click at [839, 302] on span "Print" at bounding box center [833, 303] width 18 height 9
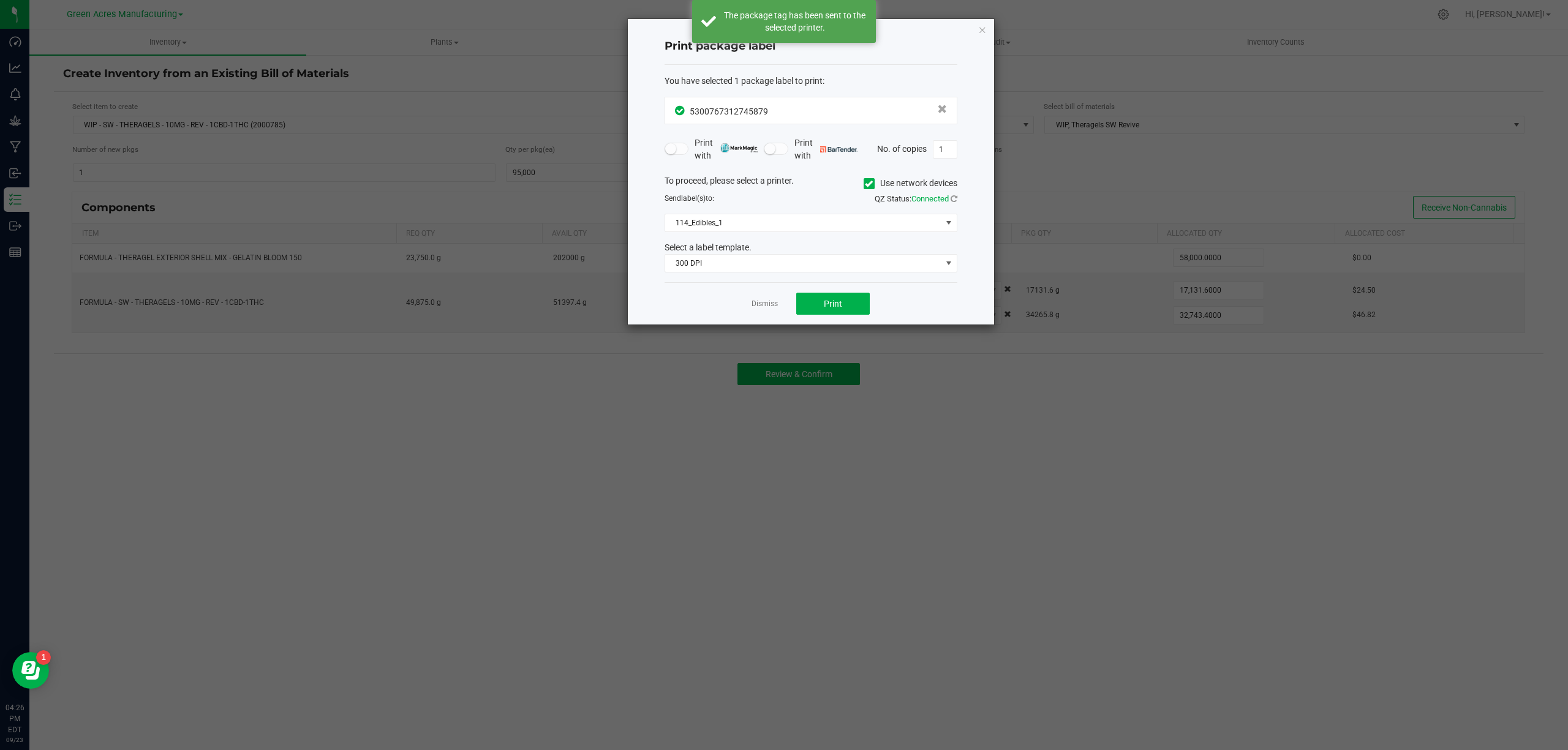
click at [743, 476] on ngb-modal-window "Print package label You have selected 1 package label to print : 53007673127458…" at bounding box center [788, 375] width 1577 height 750
click at [983, 30] on icon "button" at bounding box center [982, 29] width 9 height 15
